Goal: Find specific page/section: Find specific page/section

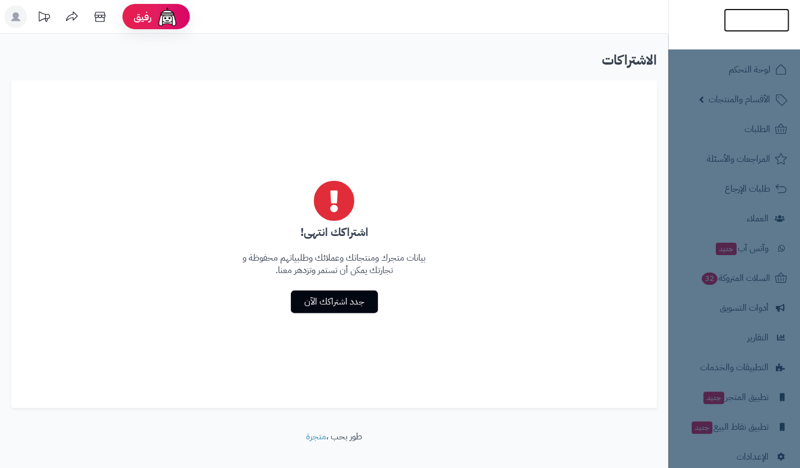
click at [746, 30] on img at bounding box center [757, 42] width 66 height 24
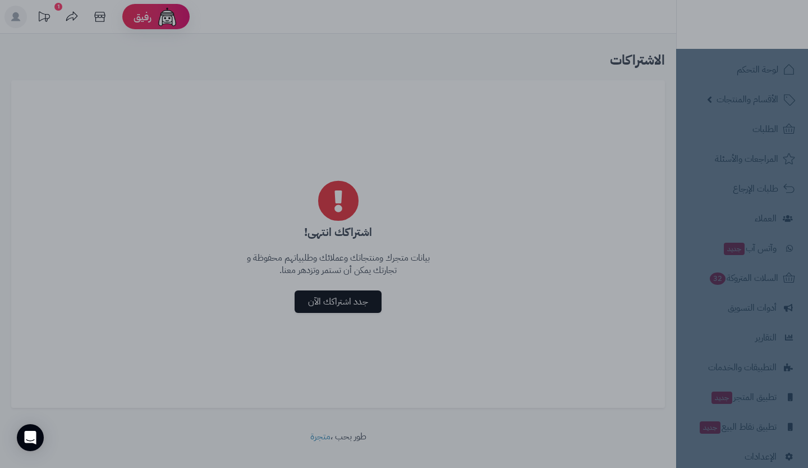
click at [619, 218] on div at bounding box center [404, 234] width 808 height 468
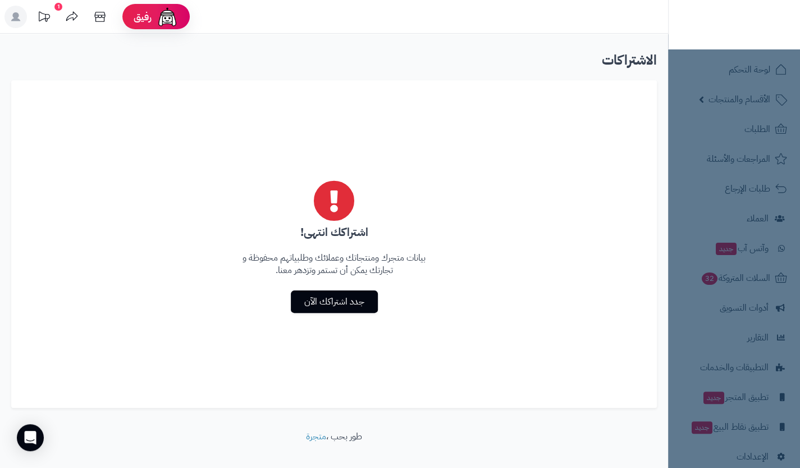
click at [780, 76] on nav "لوحة التحكم الأقسام والمنتجات المنتجات الأقسام الماركات مواصفات المنتجات مواصفا…" at bounding box center [734, 248] width 132 height 468
